Goal: Entertainment & Leisure: Browse casually

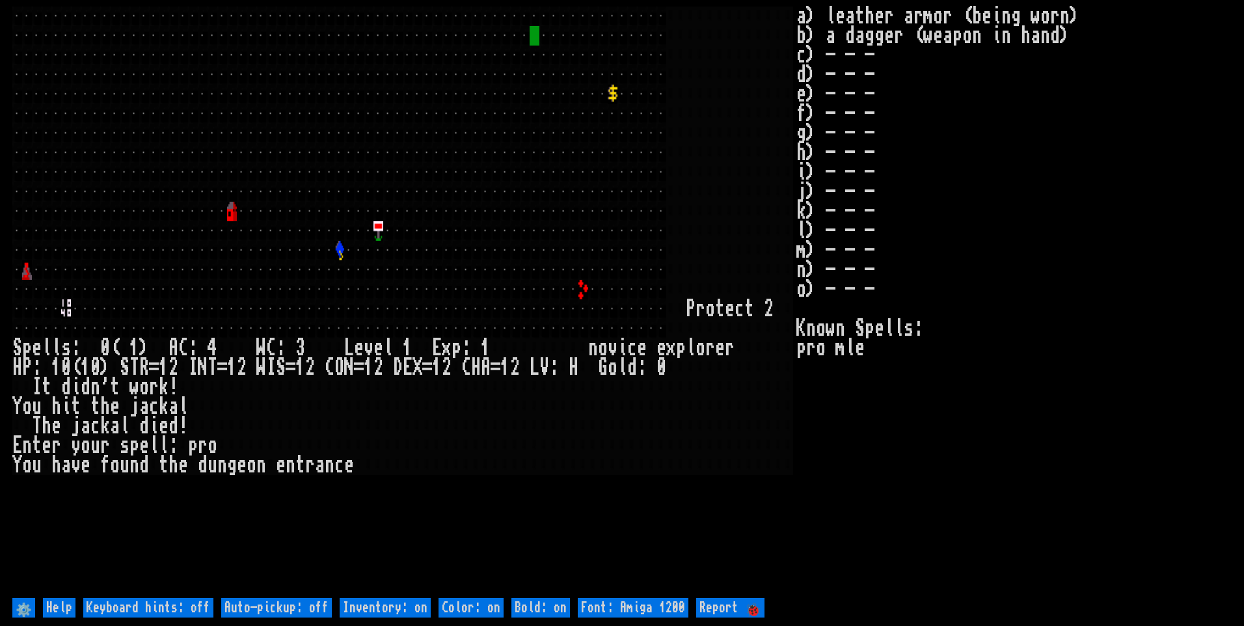
click at [295, 607] on off "Auto-pickup: off" at bounding box center [276, 608] width 111 height 20
type off "Auto-pickup: on"
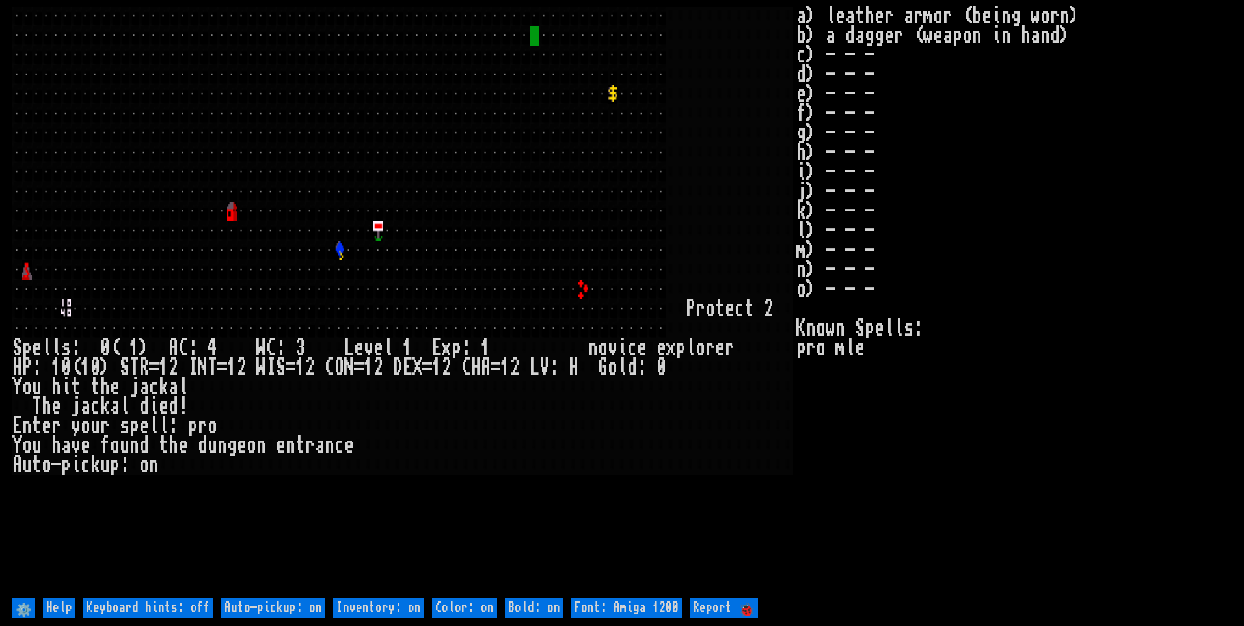
click at [367, 609] on on "Inventory: on" at bounding box center [378, 608] width 91 height 20
type on "Inventory: off"
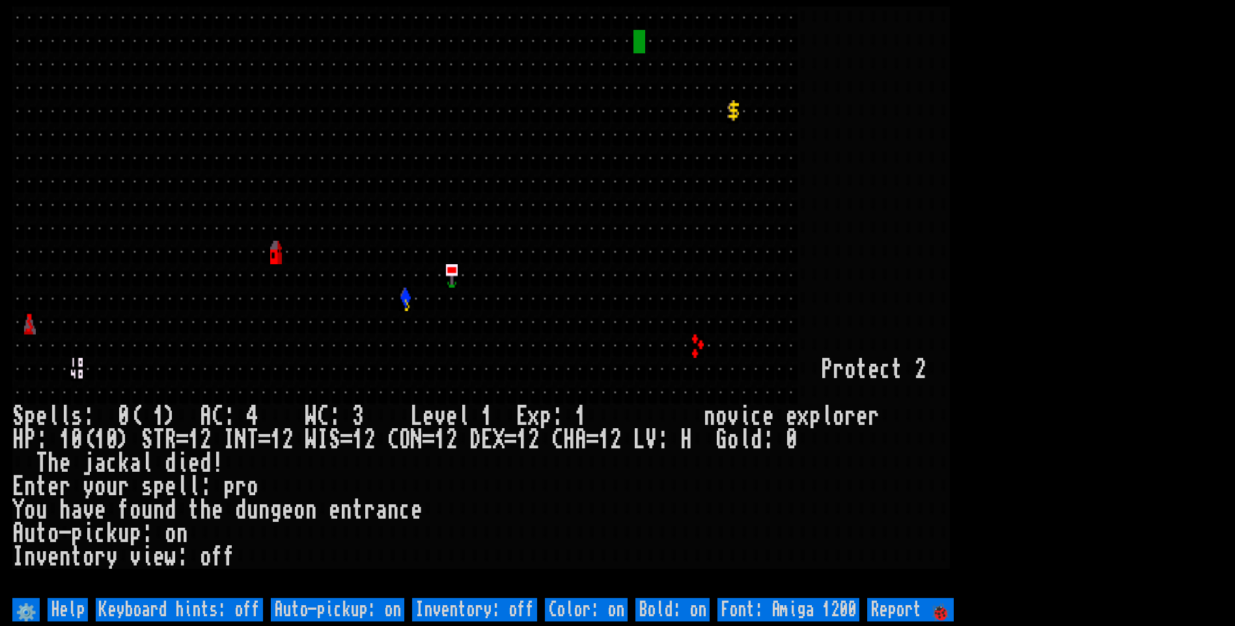
click at [1140, 243] on larn at bounding box center [617, 301] width 1210 height 588
